Goal: Contribute content

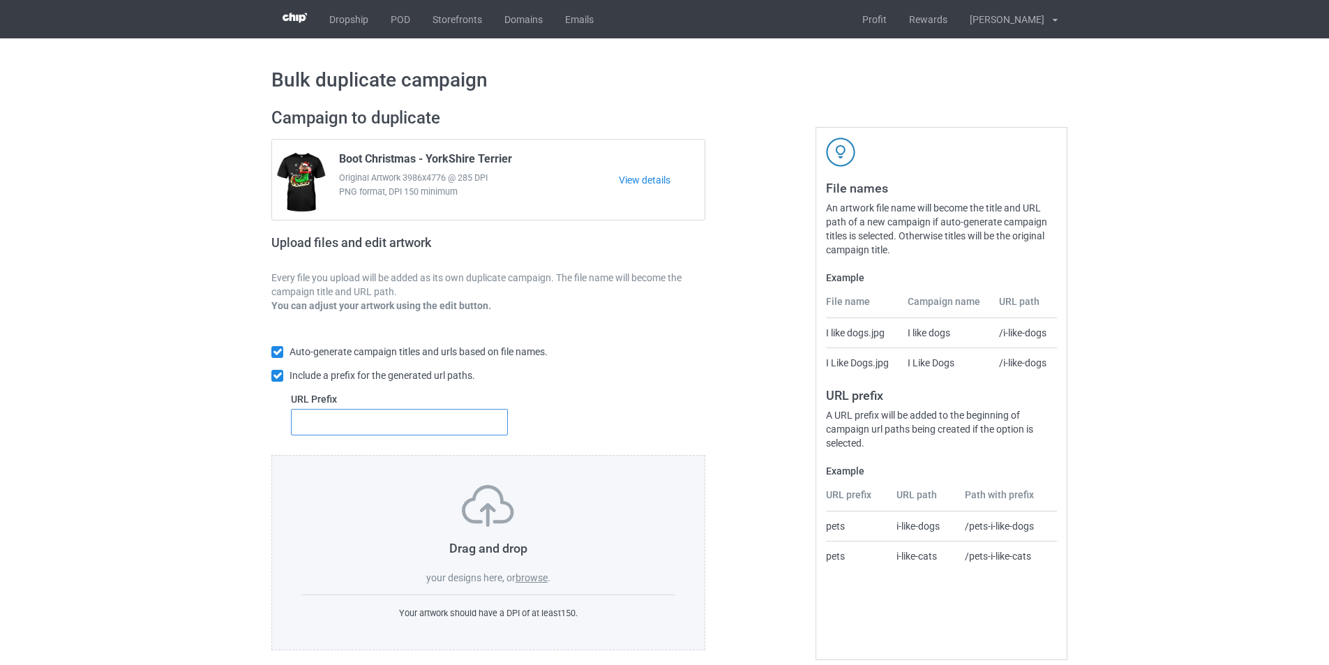
click at [478, 423] on input "text" at bounding box center [399, 422] width 217 height 27
type input "dt-"
click at [541, 571] on div "Drag and drop your designs here, or browse ." at bounding box center [488, 535] width 374 height 100
click at [539, 578] on label "browse" at bounding box center [532, 577] width 32 height 11
click at [0, 0] on input "browse" at bounding box center [0, 0] width 0 height 0
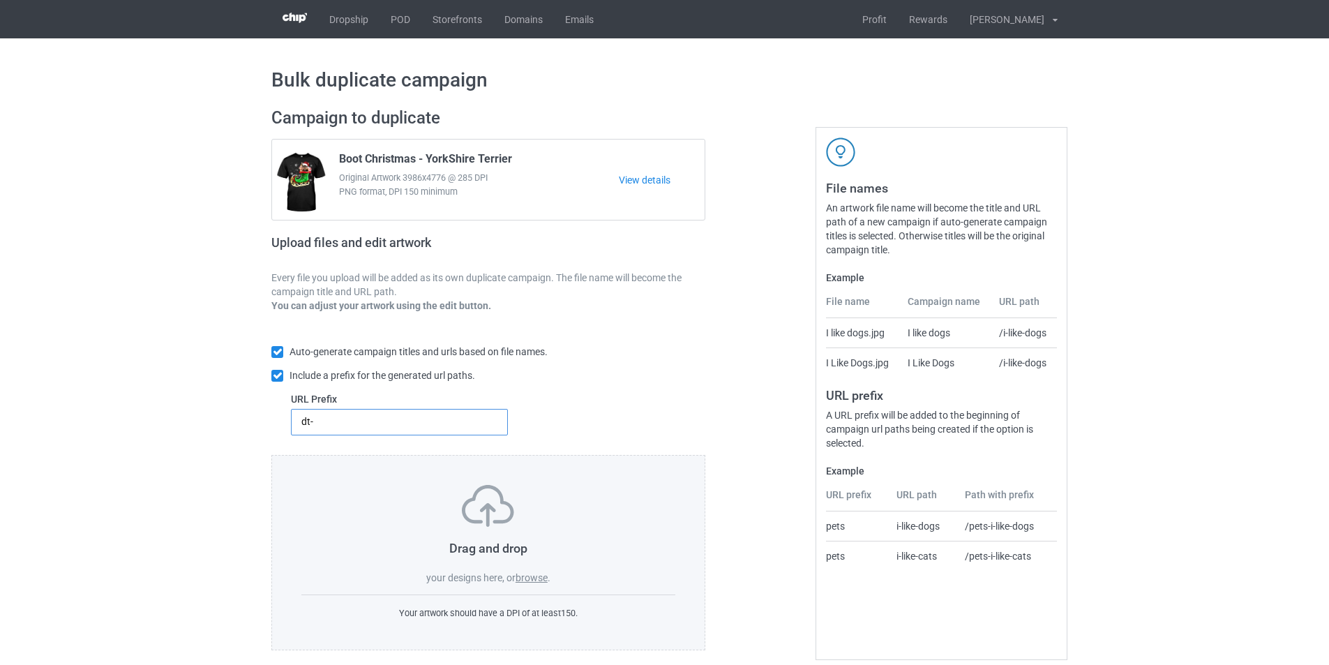
click at [381, 421] on input "dt-" at bounding box center [399, 422] width 217 height 27
click at [529, 571] on div "Drag and drop your designs here, or browse ." at bounding box center [488, 535] width 374 height 100
click at [527, 578] on label "browse" at bounding box center [532, 577] width 32 height 11
click at [0, 0] on input "browse" at bounding box center [0, 0] width 0 height 0
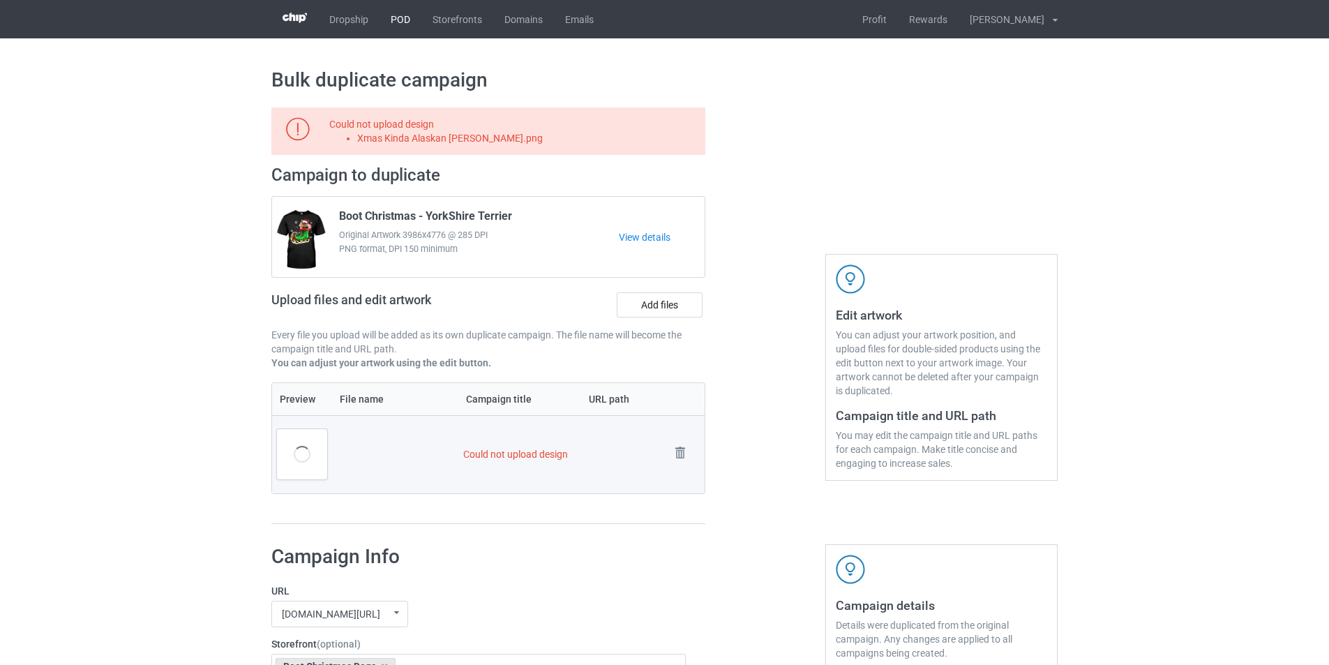
click at [398, 17] on link "POD" at bounding box center [401, 19] width 42 height 38
